Goal: Find specific page/section: Find specific page/section

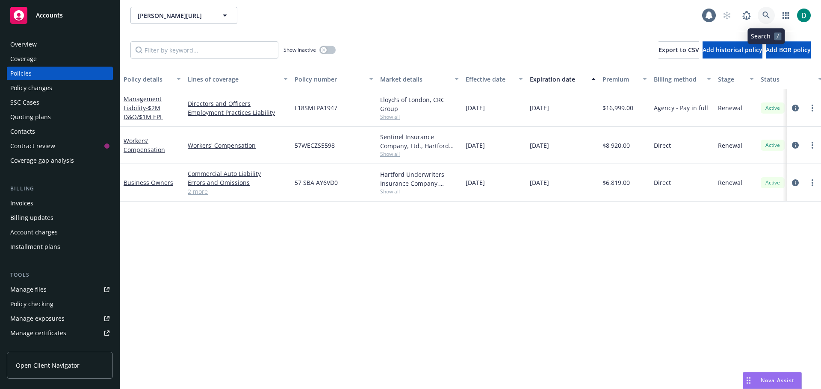
click at [764, 13] on icon at bounding box center [766, 16] width 8 height 8
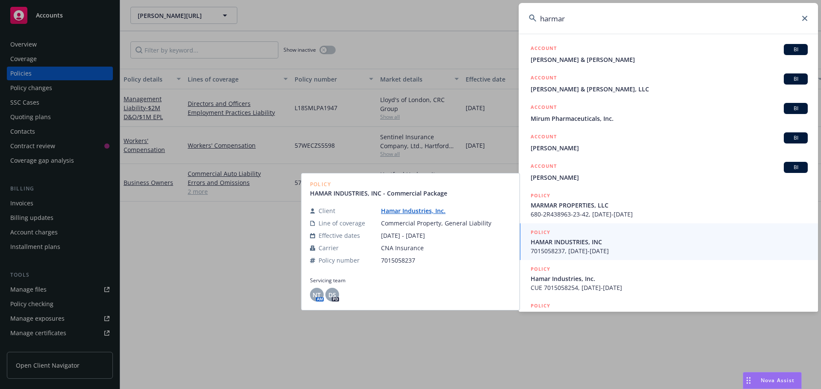
type input "harmar"
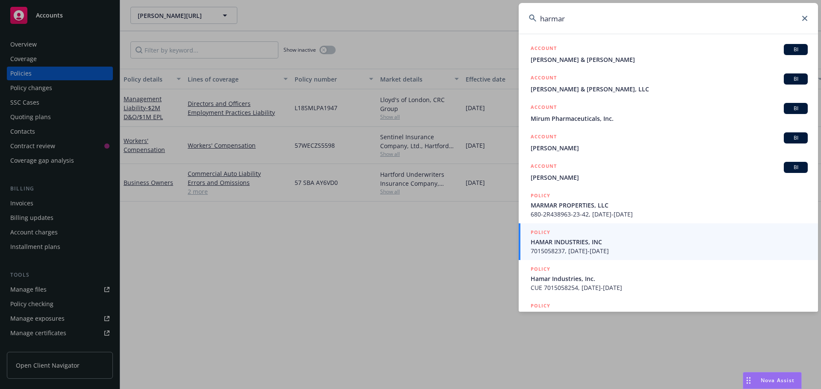
click at [571, 244] on span "HAMAR INDUSTRIES, INC" at bounding box center [668, 242] width 277 height 9
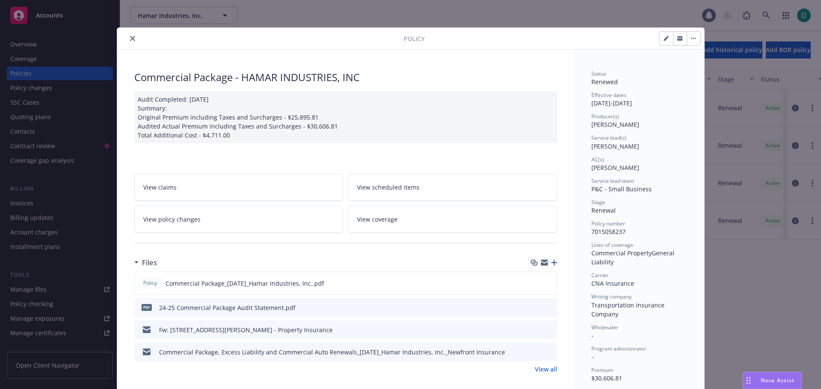
click at [130, 40] on icon "close" at bounding box center [132, 38] width 5 height 5
